Goal: Information Seeking & Learning: Learn about a topic

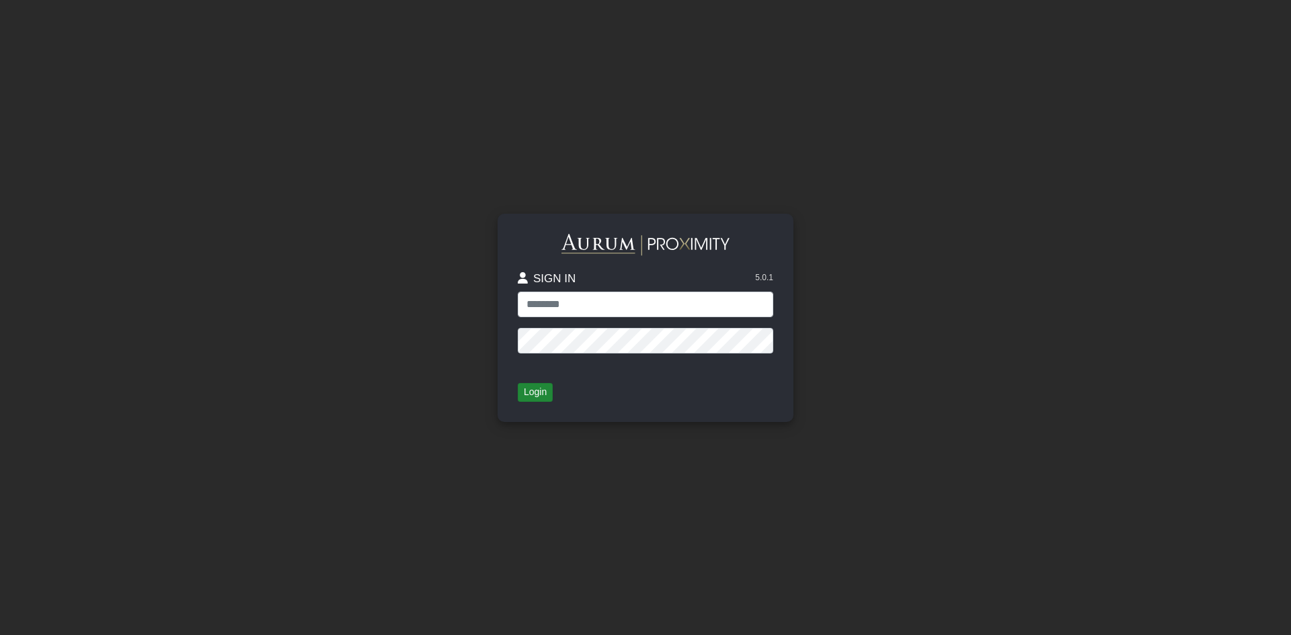
type input "**********"
click at [545, 387] on button "Login" at bounding box center [535, 392] width 35 height 19
drag, startPoint x: 539, startPoint y: 383, endPoint x: 536, endPoint y: 391, distance: 7.9
click at [536, 390] on button "Login" at bounding box center [535, 392] width 35 height 19
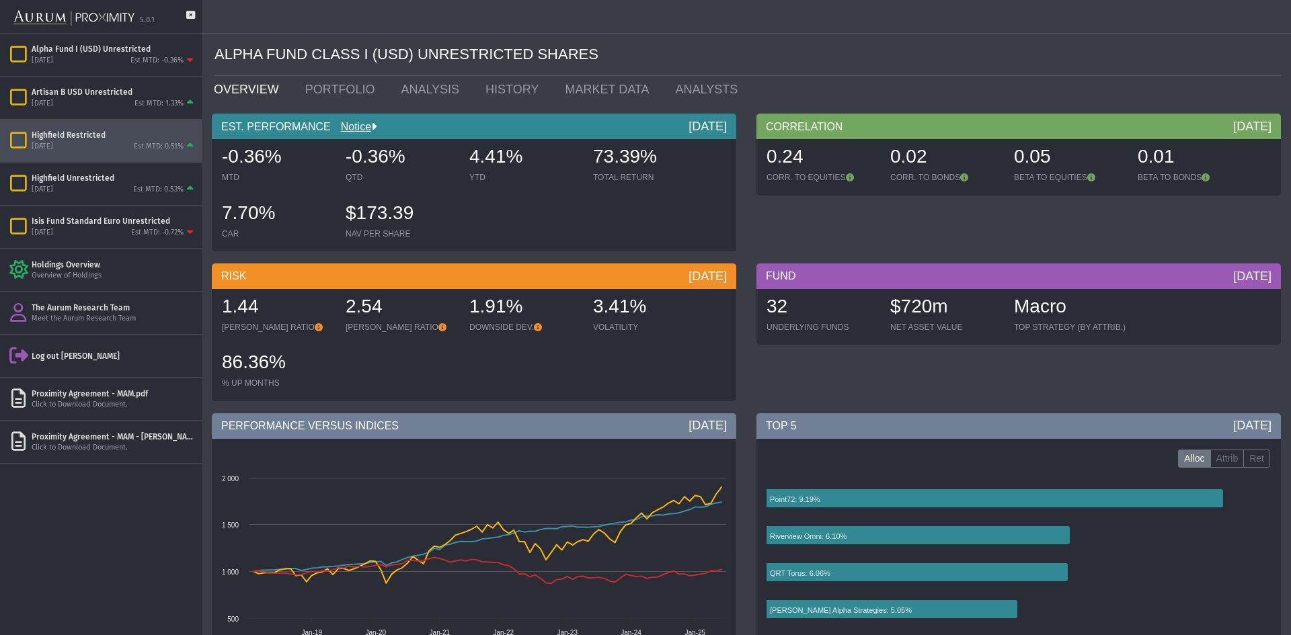
click at [95, 141] on div "[DATE] Est MTD: 0.51%" at bounding box center [114, 147] width 165 height 12
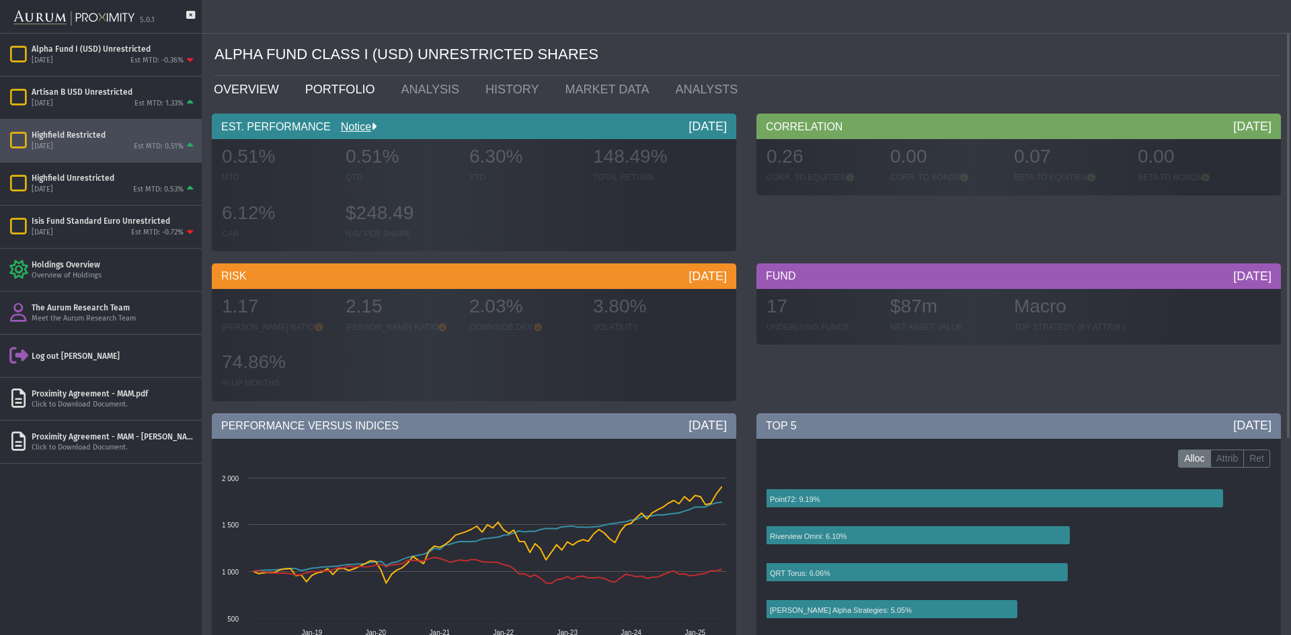
click at [318, 92] on link "PORTFOLIO" at bounding box center [343, 89] width 96 height 27
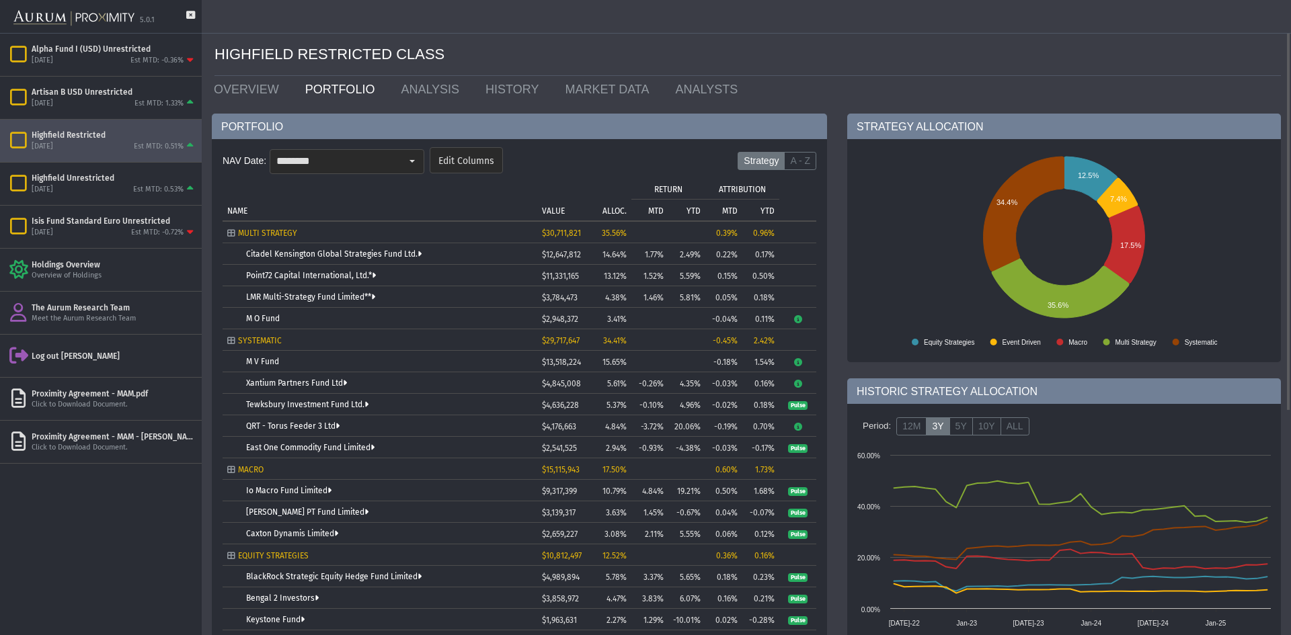
click at [370, 153] on input "********" at bounding box center [335, 161] width 130 height 23
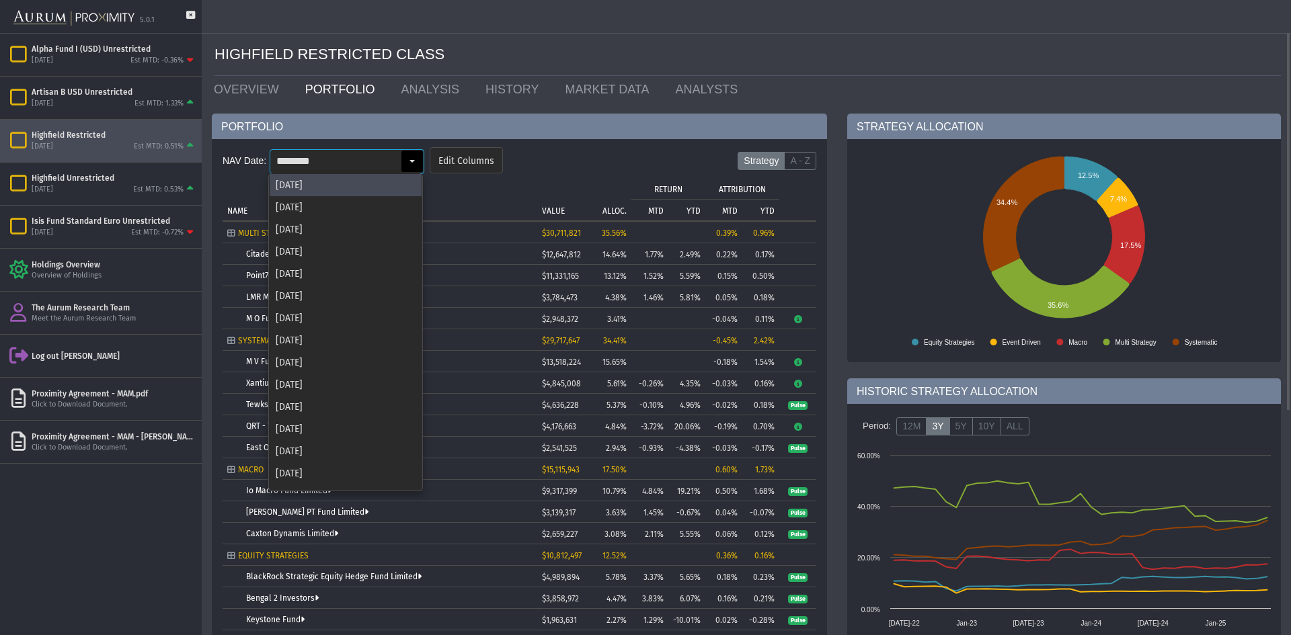
click at [481, 204] on td "NAME" at bounding box center [380, 198] width 315 height 43
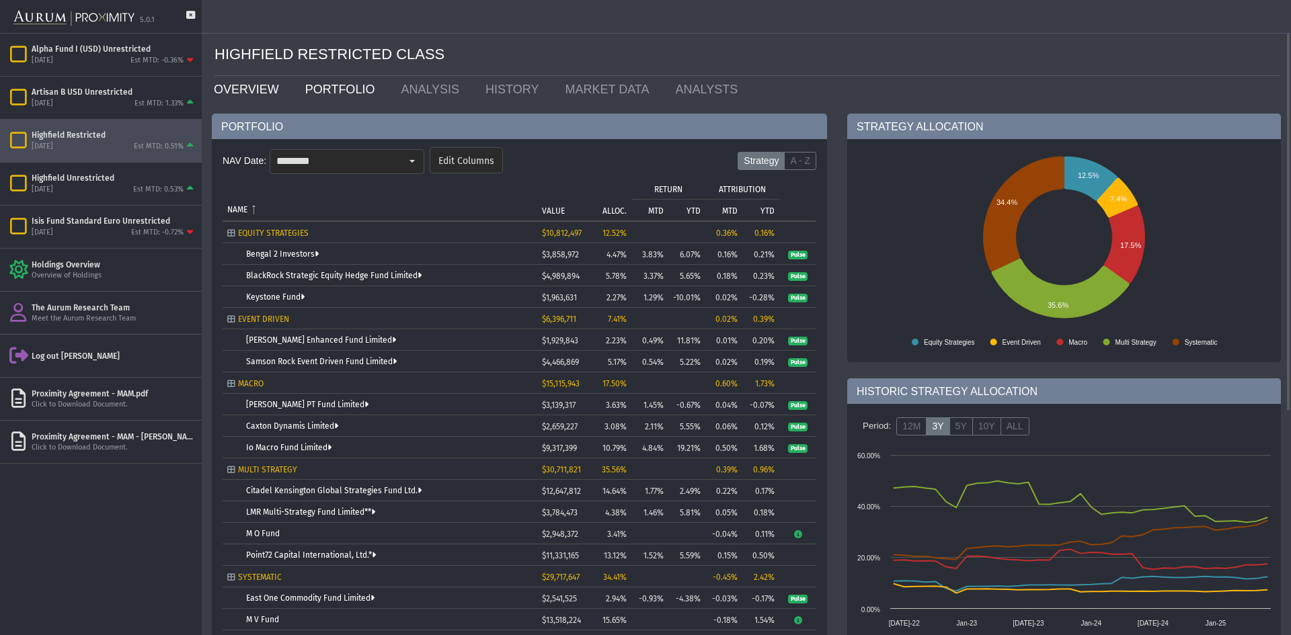
click at [245, 97] on link "OVERVIEW" at bounding box center [249, 89] width 91 height 27
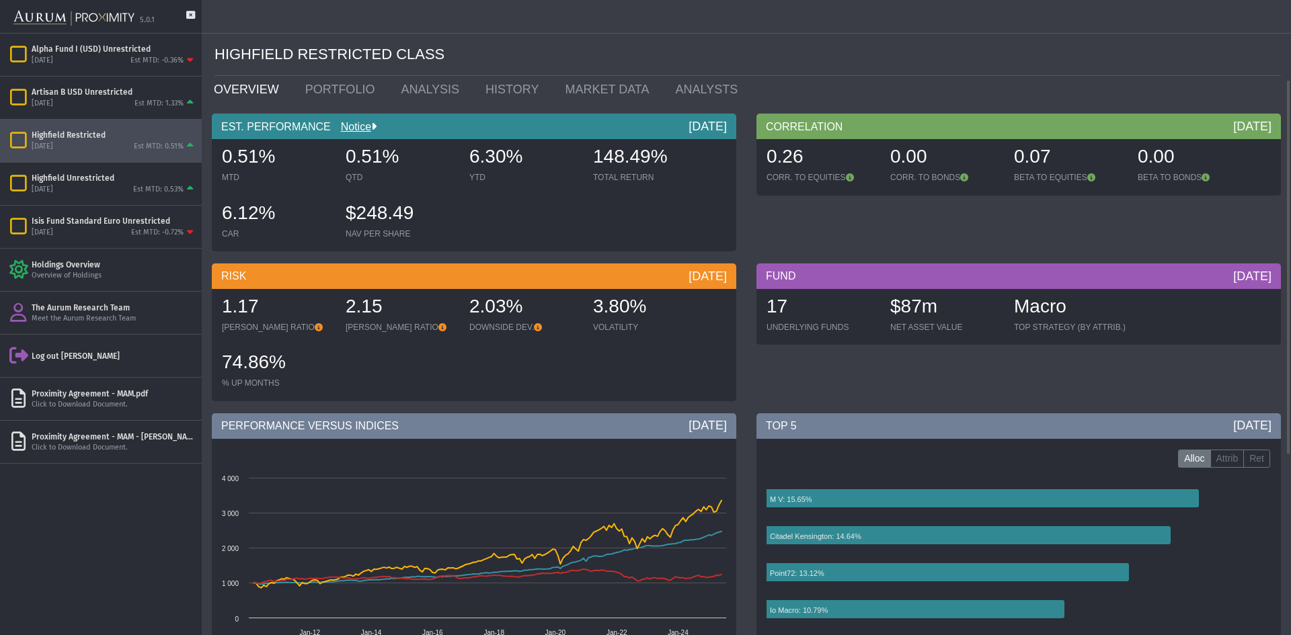
scroll to position [269, 0]
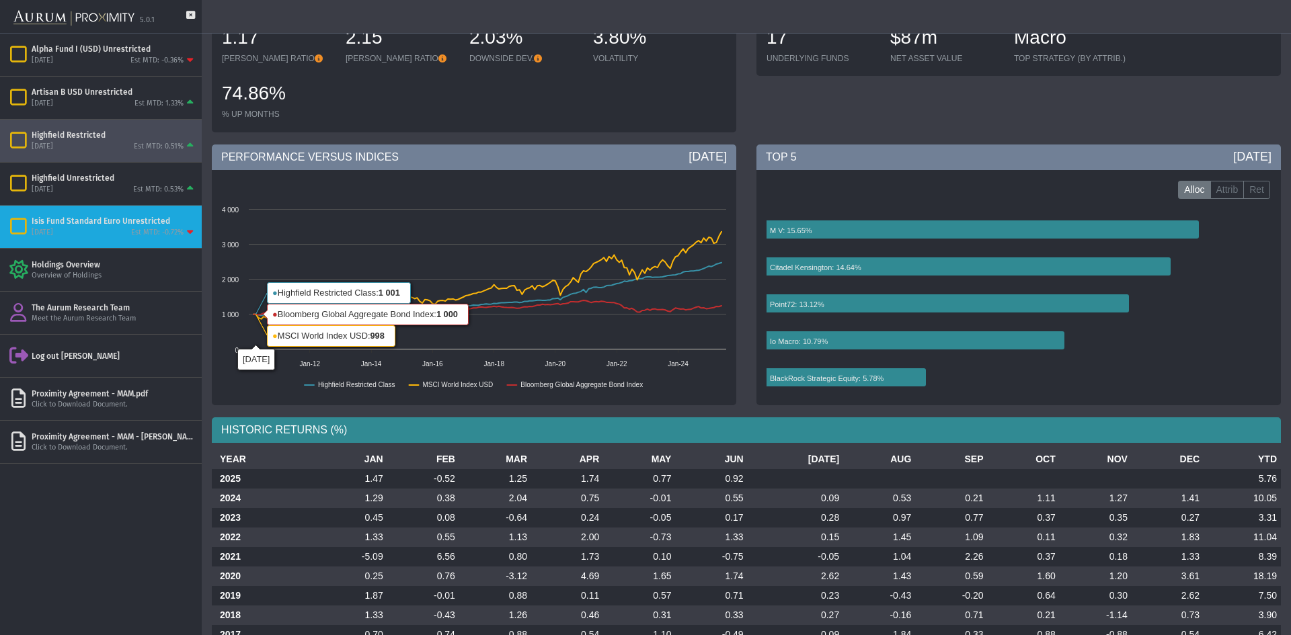
click at [95, 232] on div "[DATE] Est MTD: -0.72%" at bounding box center [114, 233] width 165 height 12
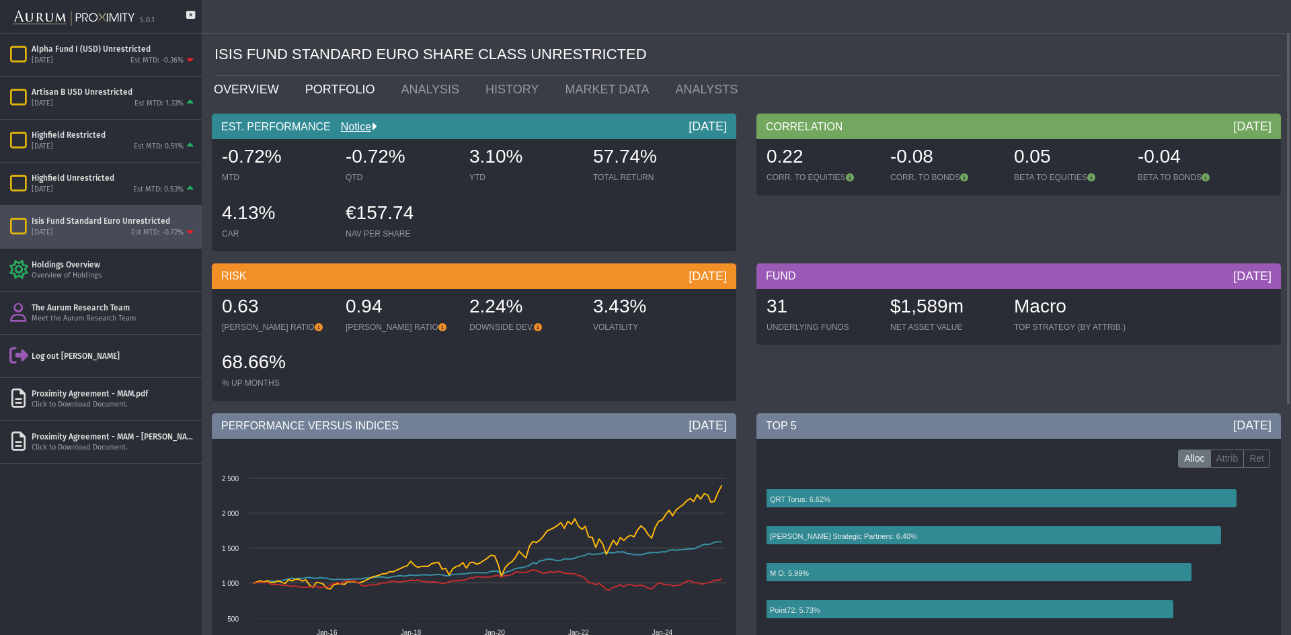
click at [348, 90] on link "PORTFOLIO" at bounding box center [343, 89] width 96 height 27
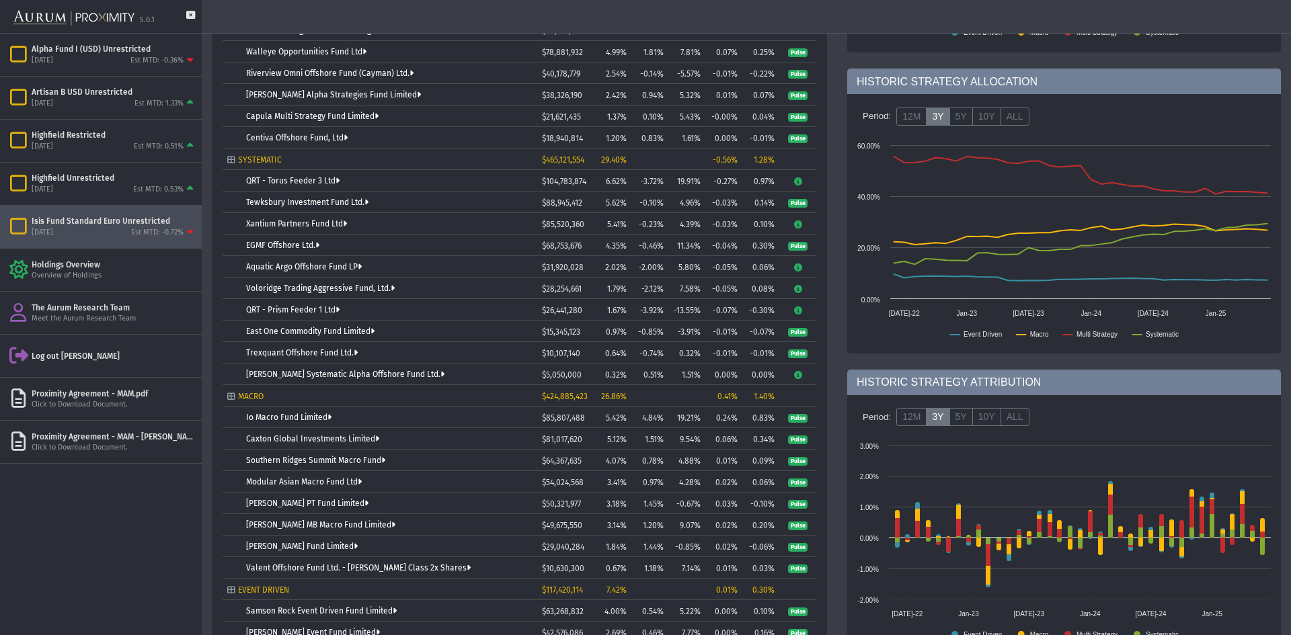
scroll to position [444, 0]
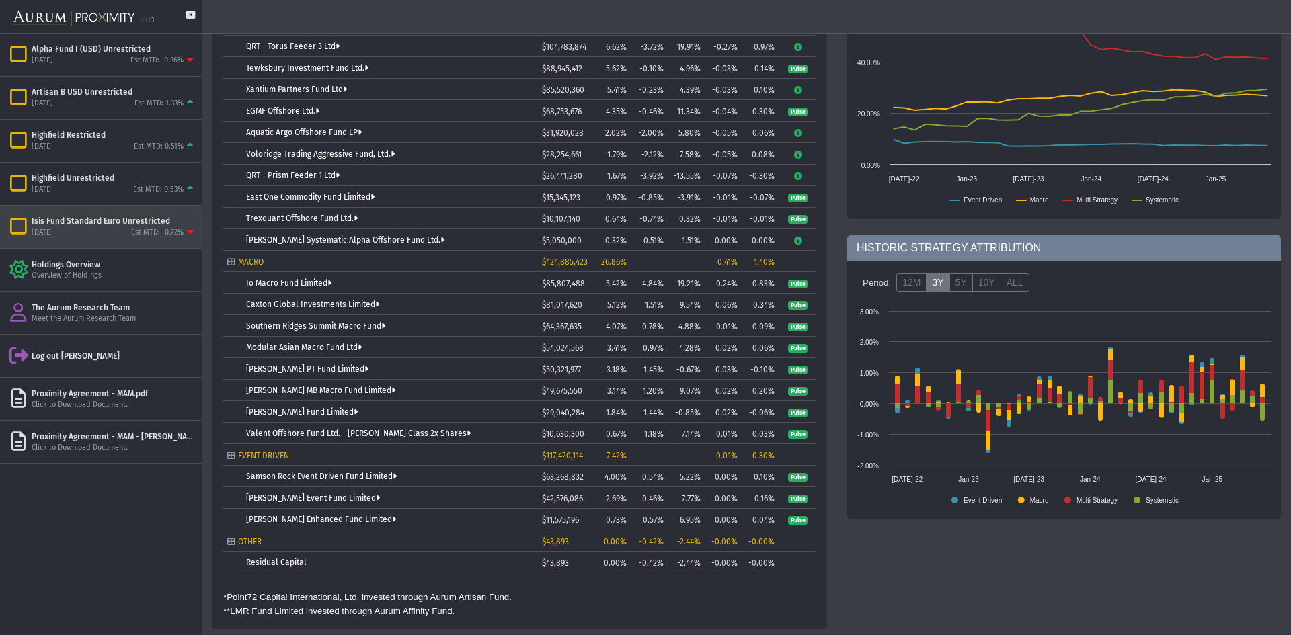
click at [99, 192] on div "[DATE] Est MTD: 0.53%" at bounding box center [114, 190] width 165 height 12
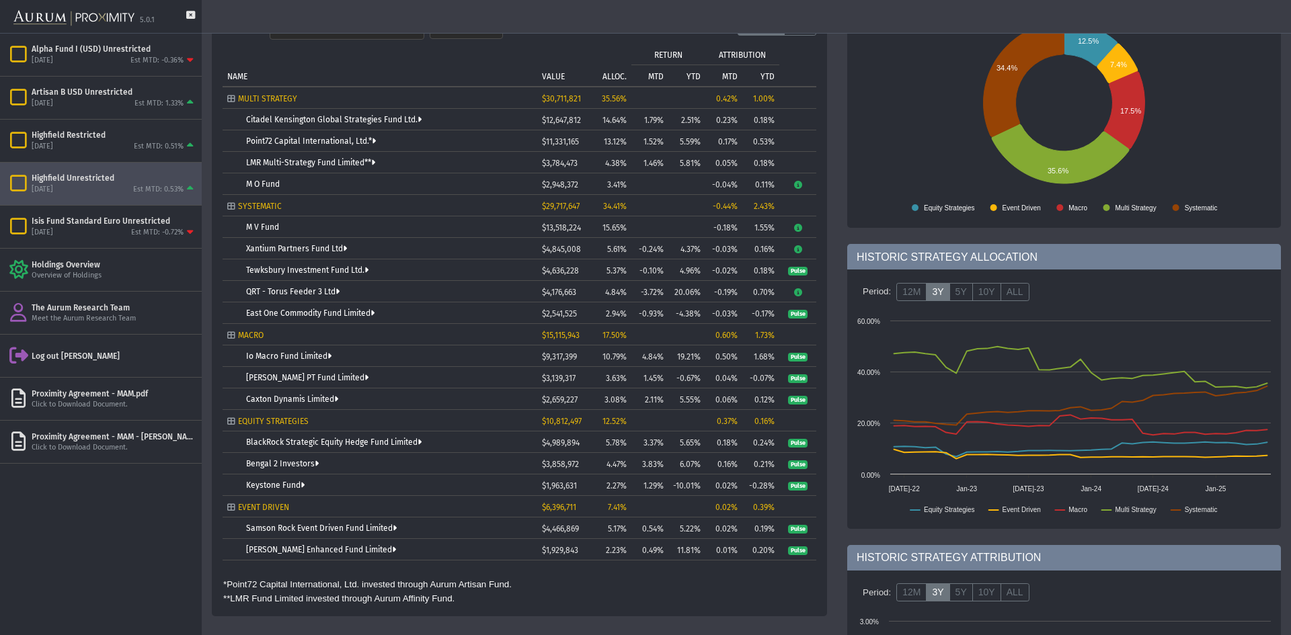
scroll to position [202, 0]
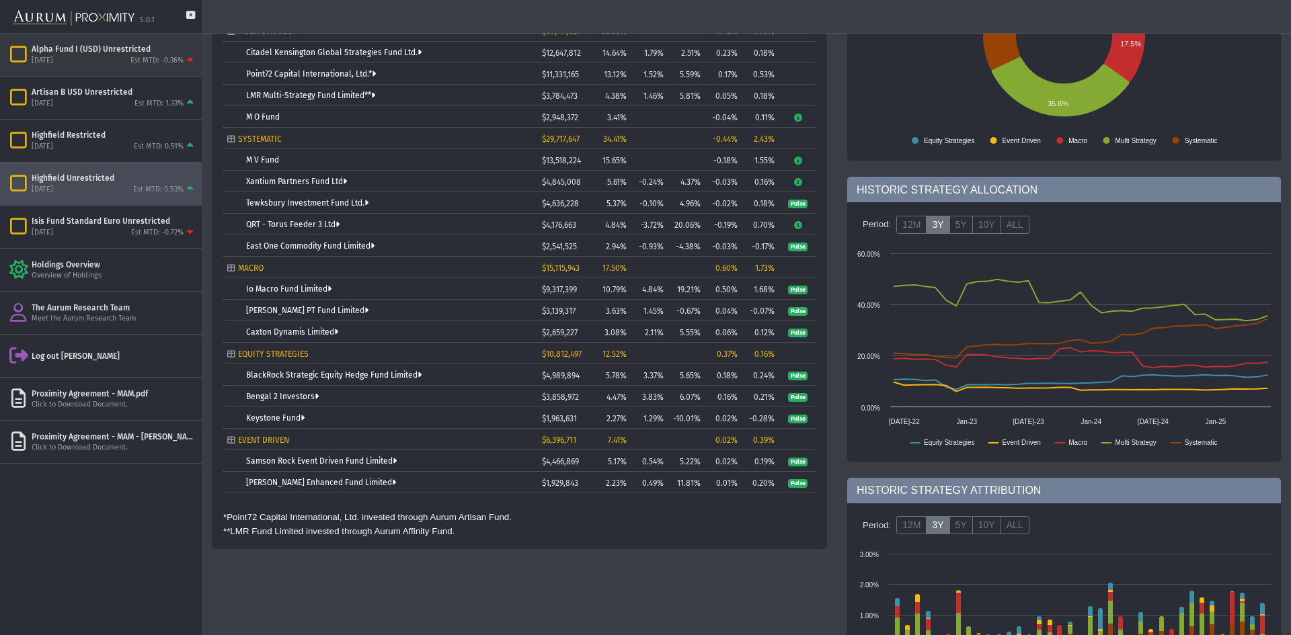
click at [70, 52] on div "Alpha Fund I (USD) Unrestricted" at bounding box center [114, 49] width 165 height 11
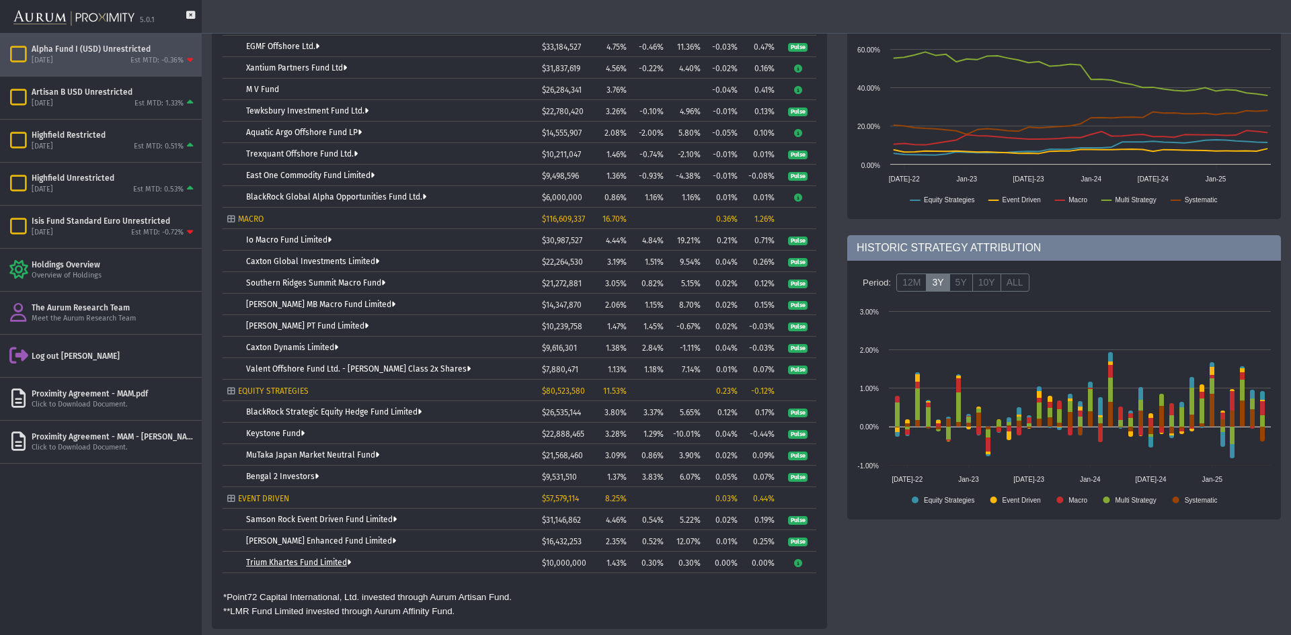
scroll to position [310, 0]
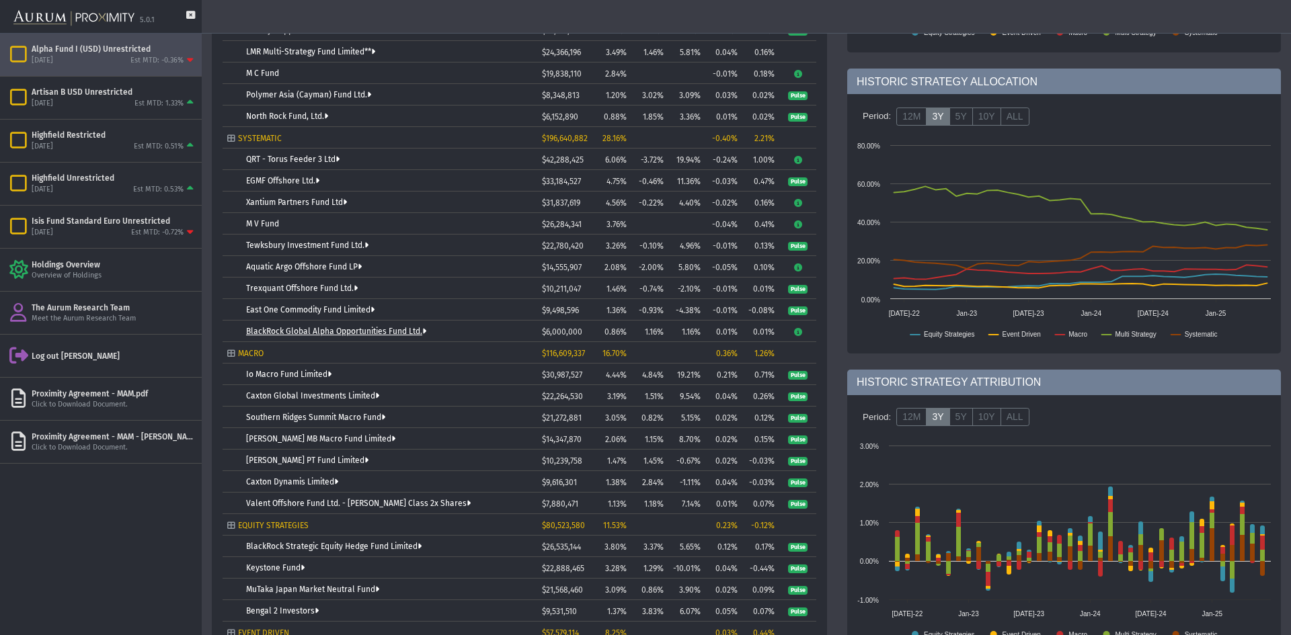
click at [352, 329] on link "BlackRock Global Alpha Opportunities Fund Ltd." at bounding box center [336, 331] width 180 height 9
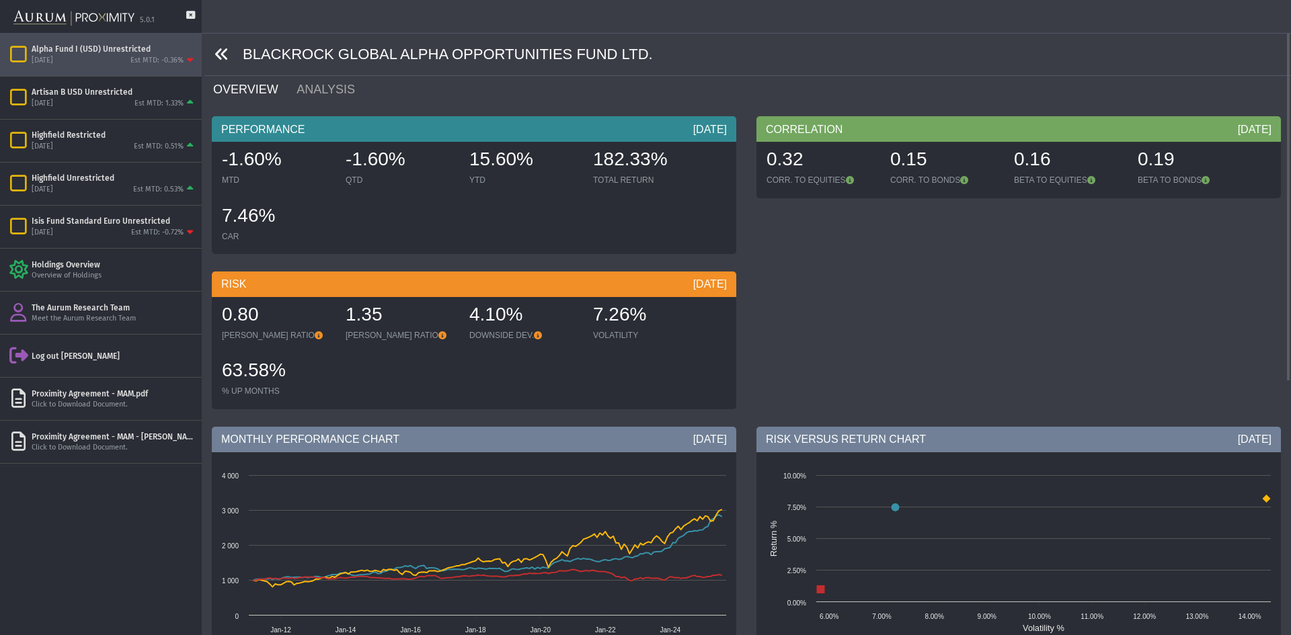
click at [218, 58] on icon at bounding box center [221, 54] width 15 height 15
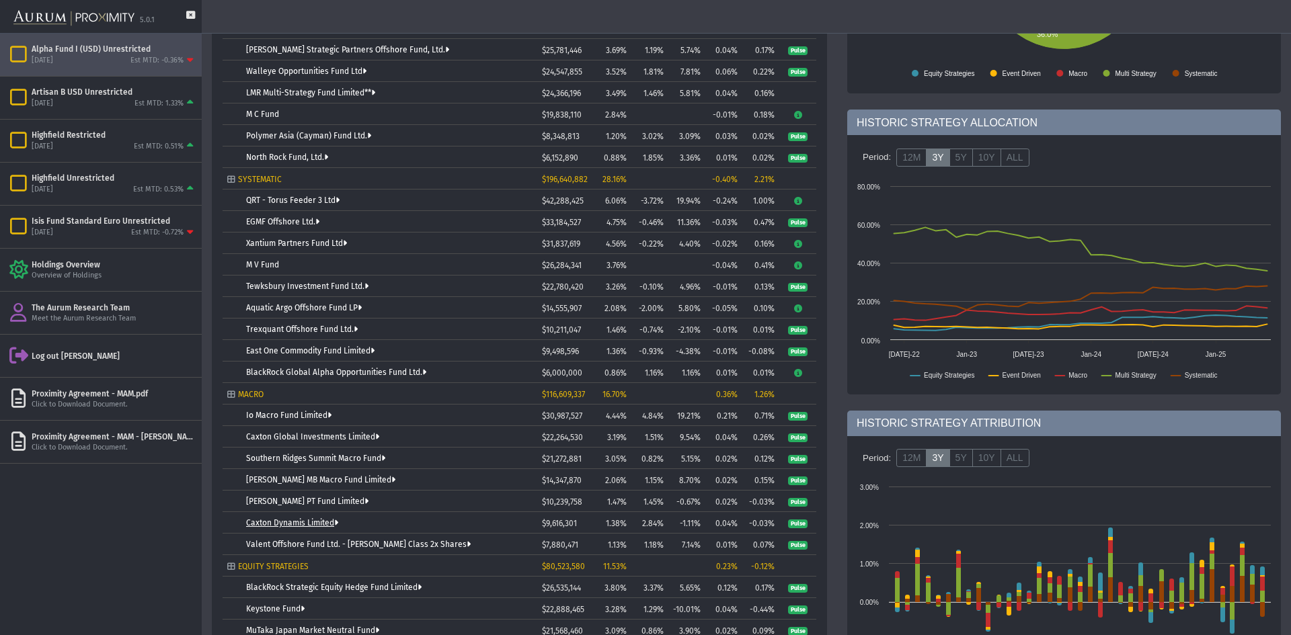
scroll to position [403, 0]
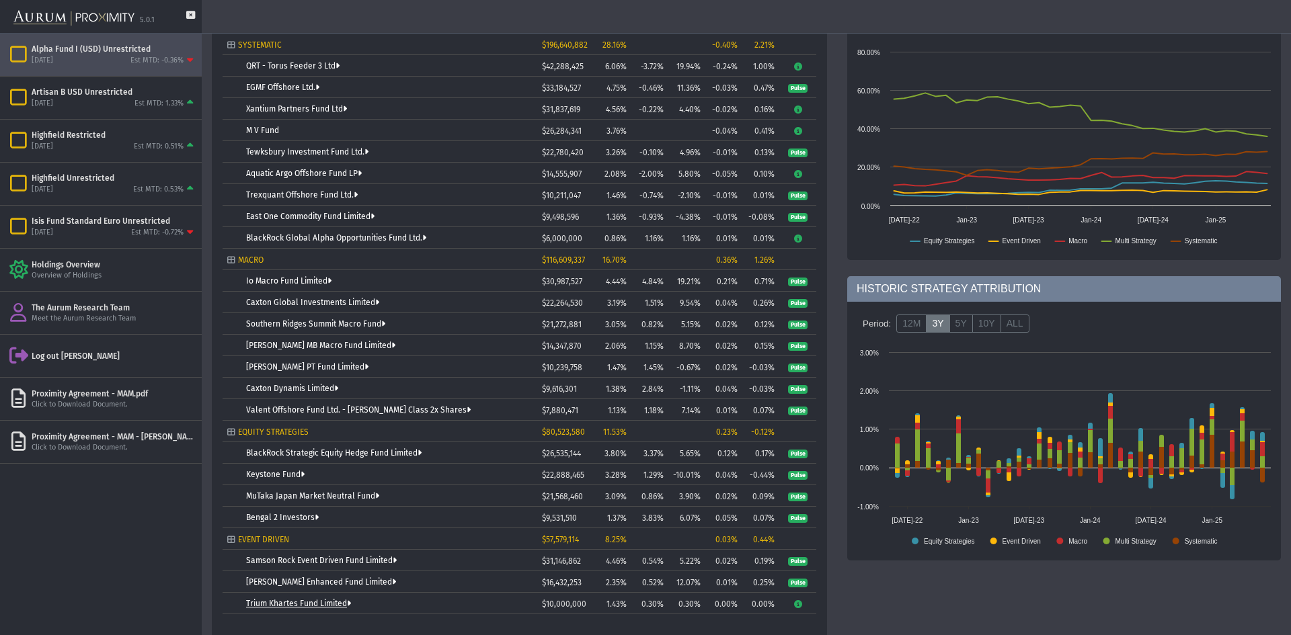
click at [290, 599] on link "Trium Khartes Fund Limited" at bounding box center [298, 603] width 105 height 9
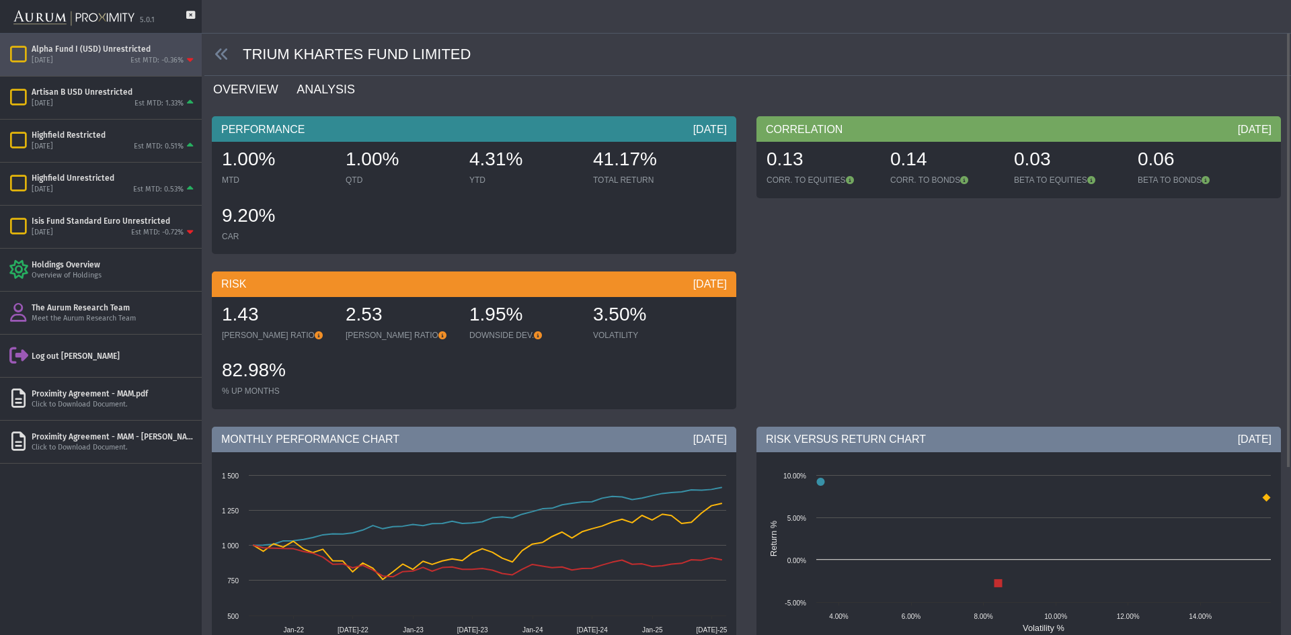
click at [298, 96] on link "ANALYSIS" at bounding box center [333, 89] width 77 height 27
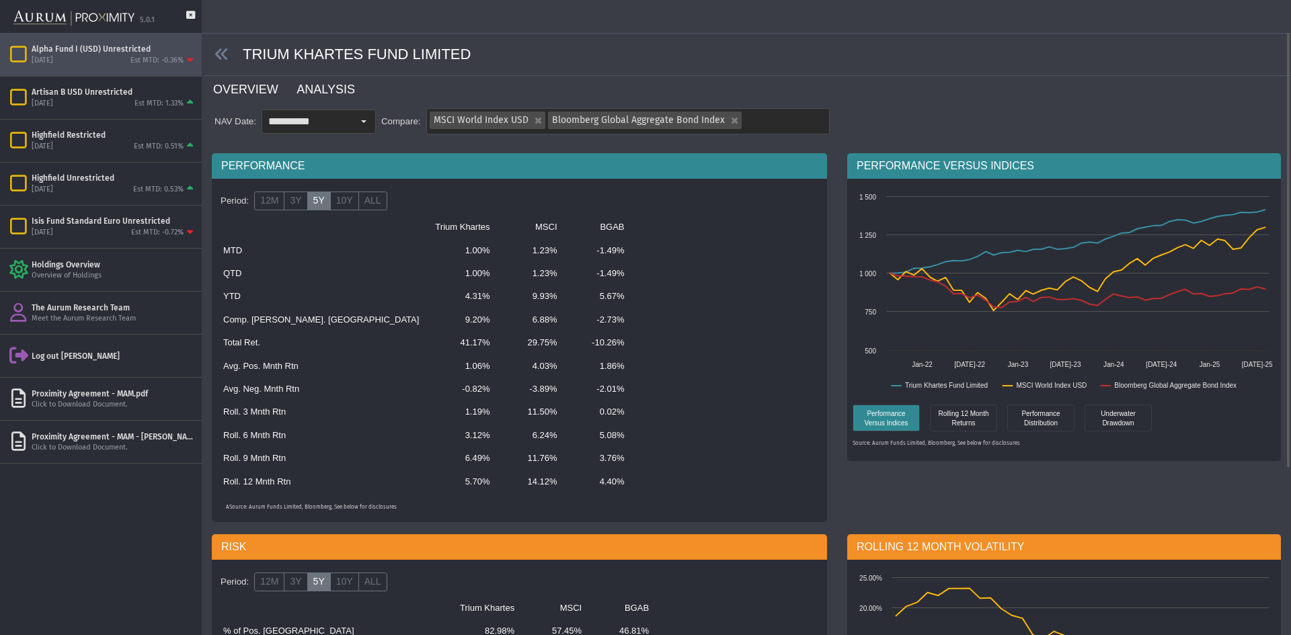
click at [256, 93] on link "OVERVIEW" at bounding box center [253, 89] width 83 height 27
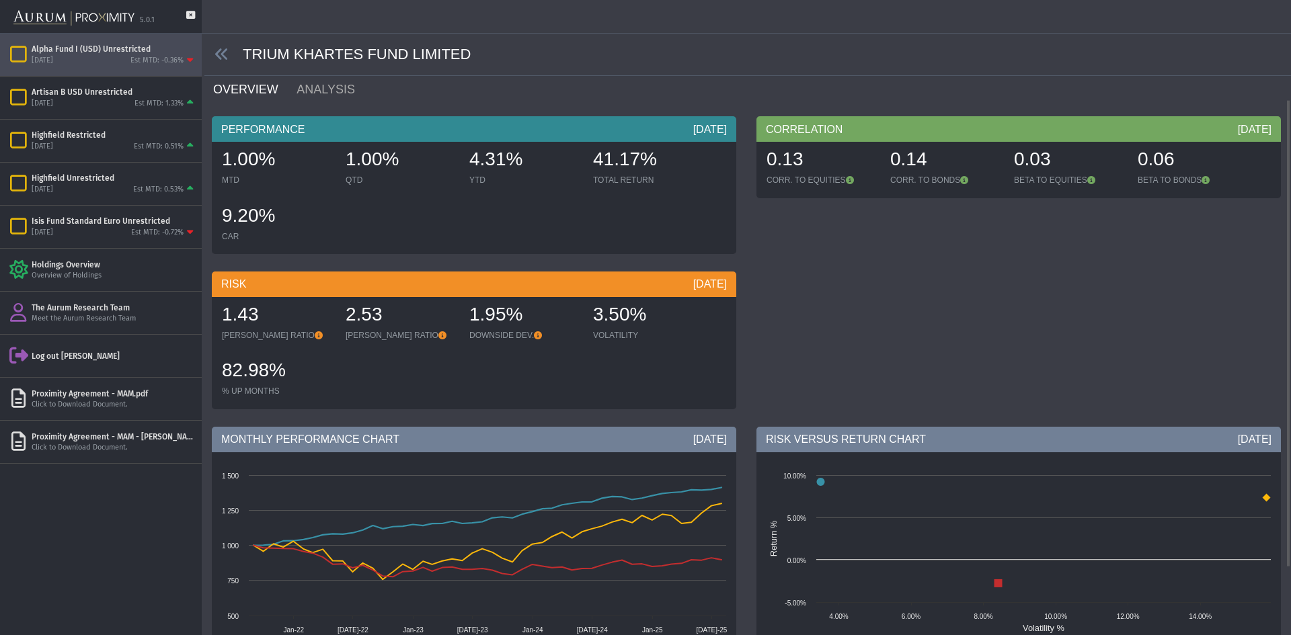
scroll to position [226, 0]
